Goal: Find specific page/section: Find specific page/section

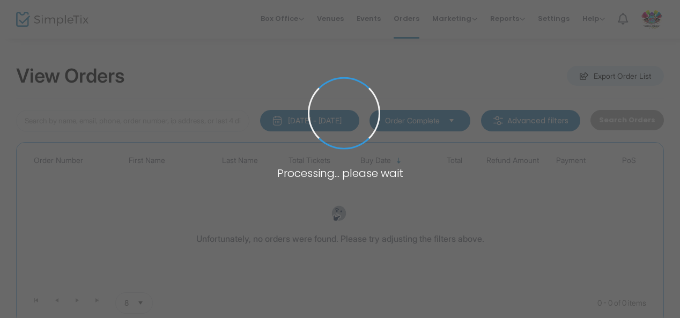
type input "H-1068E59A-F"
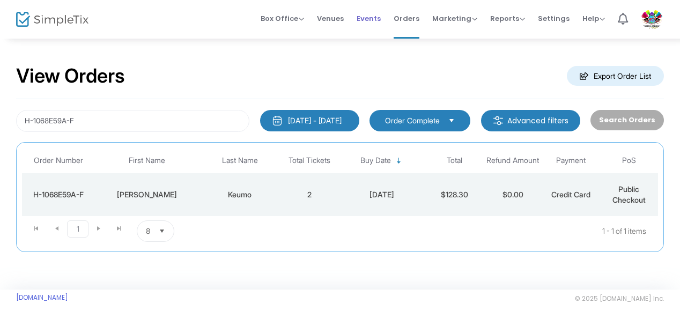
click at [378, 20] on span "Events" at bounding box center [369, 18] width 24 height 27
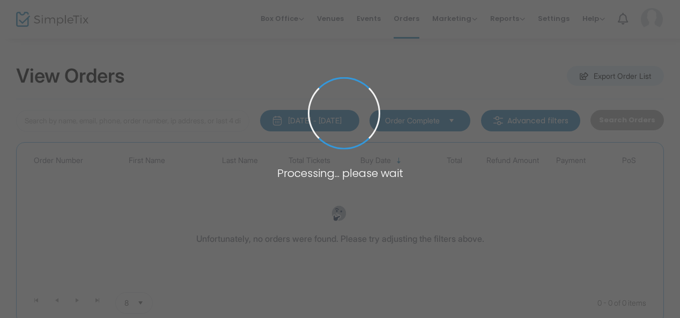
type input "H-1068E59A-F"
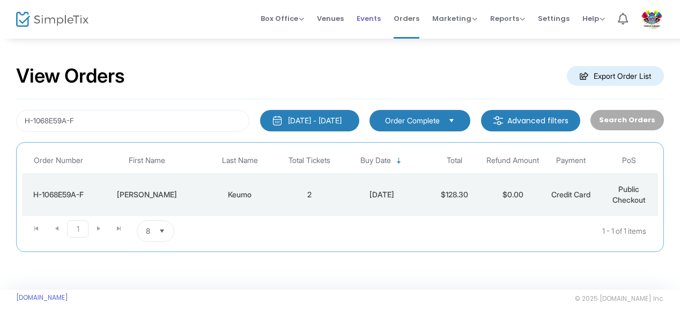
click at [369, 17] on span "Events" at bounding box center [369, 18] width 24 height 27
